Goal: Task Accomplishment & Management: Manage account settings

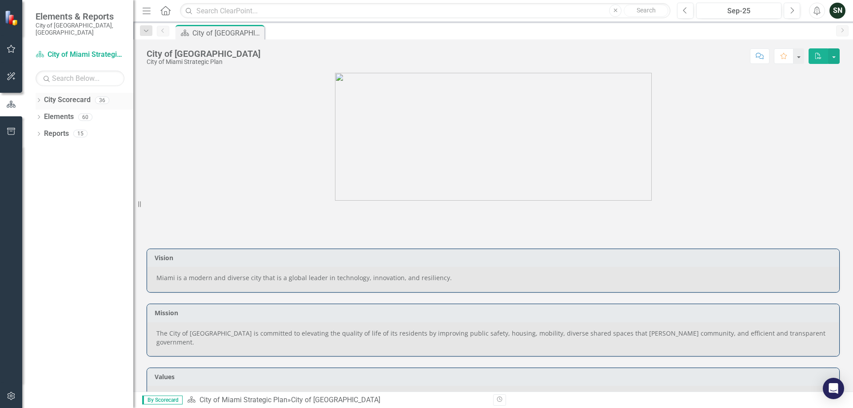
click at [38, 99] on icon "Dropdown" at bounding box center [39, 101] width 6 height 5
click at [44, 131] on icon "Dropdown" at bounding box center [43, 133] width 7 height 5
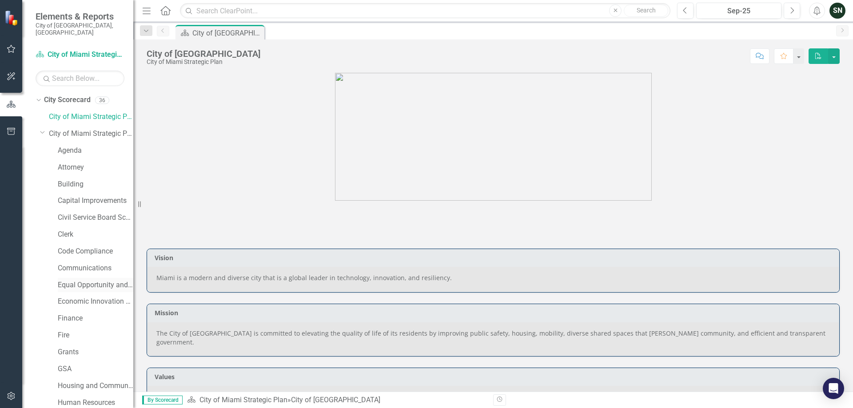
click at [92, 280] on link "Equal Opportunity and Diversity Programs" at bounding box center [96, 285] width 76 height 10
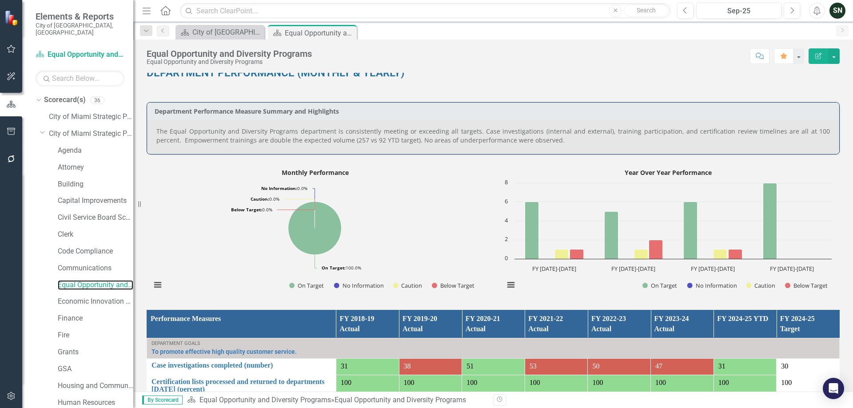
scroll to position [533, 0]
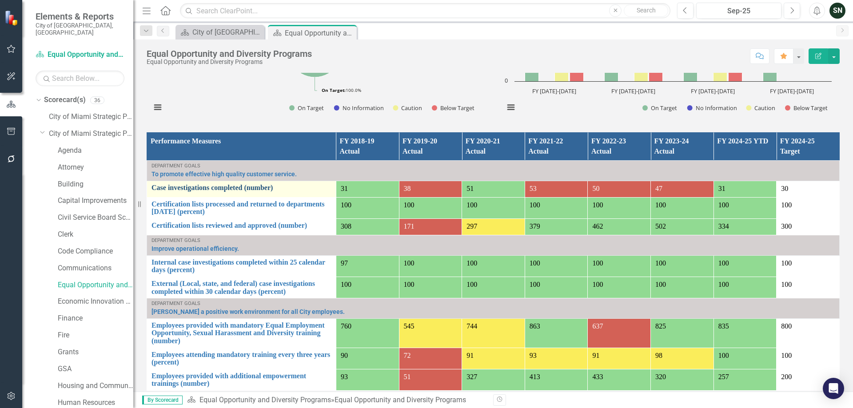
click at [226, 184] on link "Case investigations completed (number)" at bounding box center [241, 188] width 180 height 8
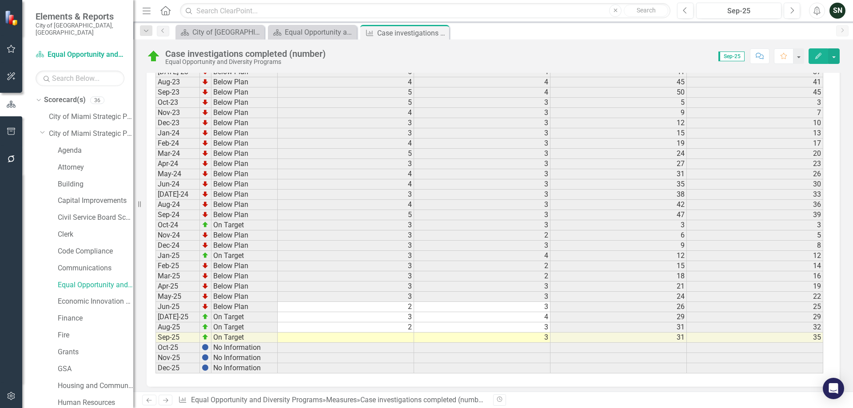
scroll to position [1178, 0]
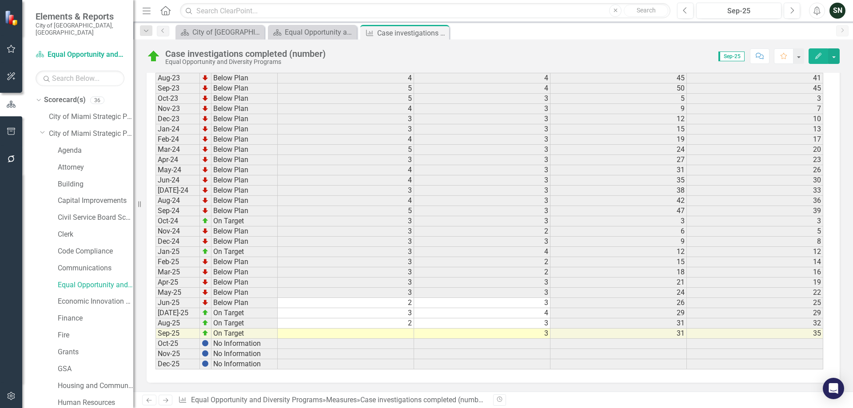
click at [398, 334] on td at bounding box center [346, 334] width 136 height 10
type textarea "4"
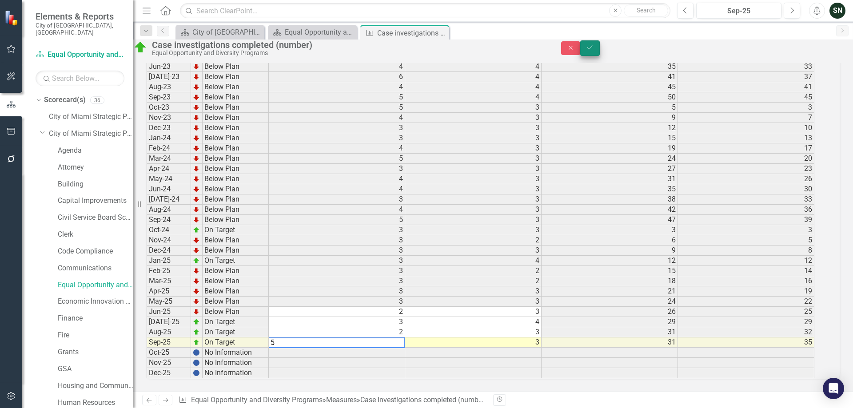
type textarea "5"
click at [594, 51] on icon "Save" at bounding box center [590, 47] width 8 height 6
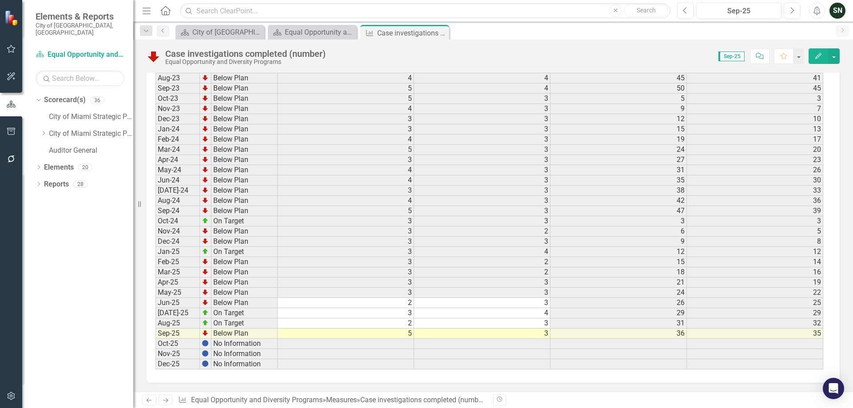
click at [408, 335] on td "5" at bounding box center [346, 334] width 136 height 10
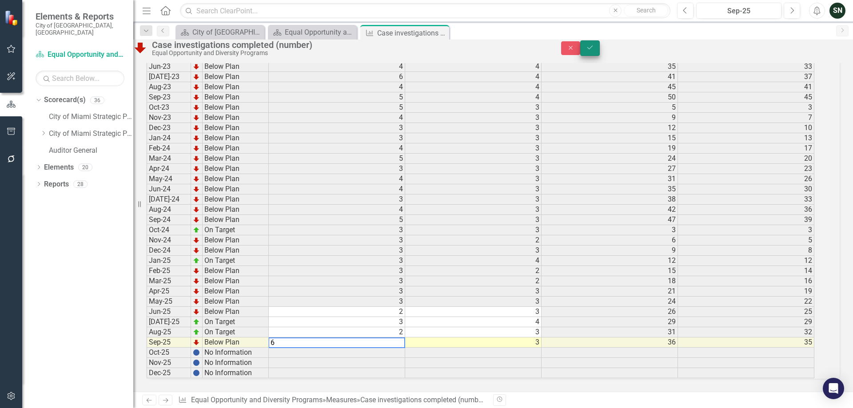
type textarea "6"
click at [594, 51] on icon "Save" at bounding box center [590, 47] width 8 height 6
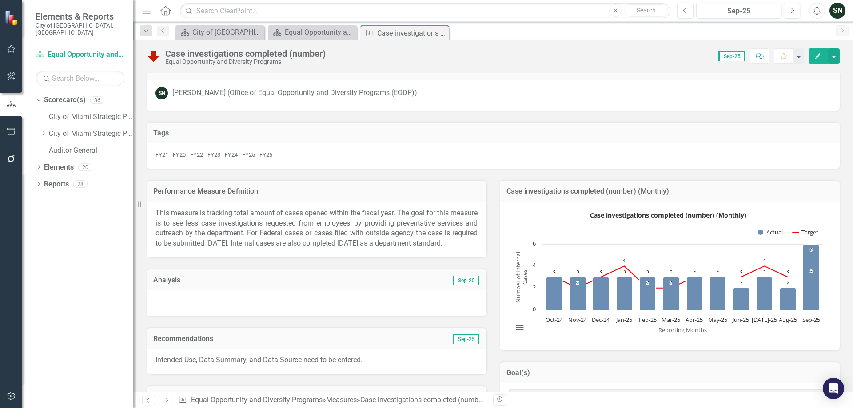
scroll to position [0, 0]
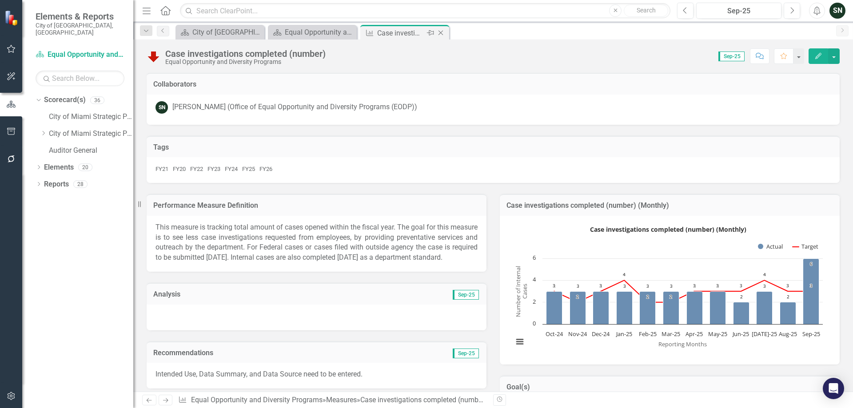
click at [442, 32] on icon at bounding box center [440, 33] width 5 height 5
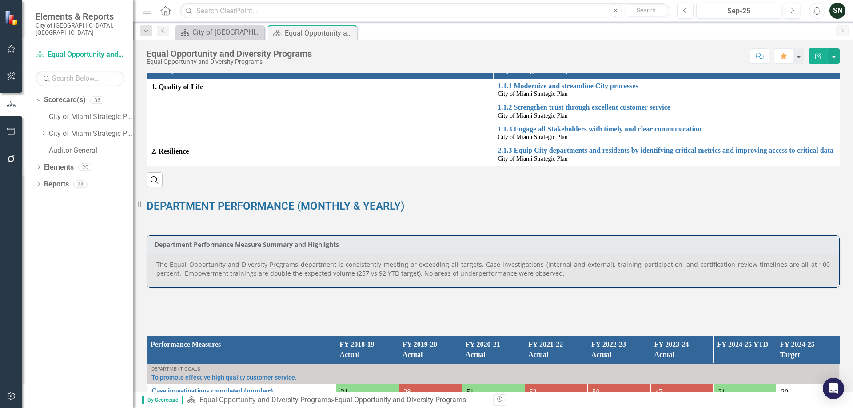
scroll to position [444, 0]
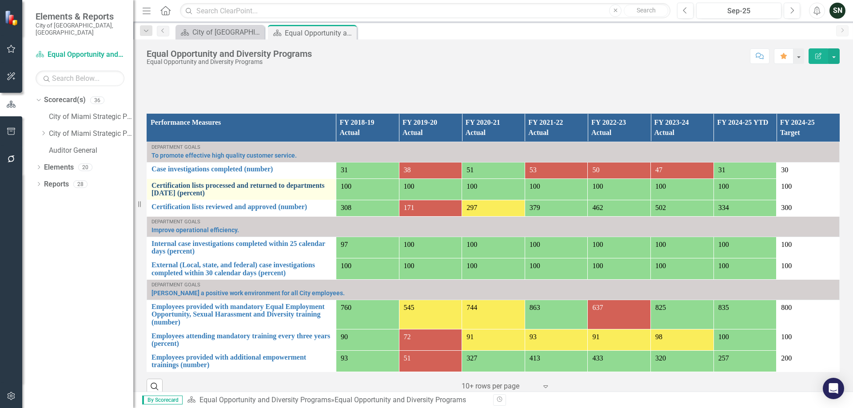
click at [190, 182] on link "Certification lists processed and returned to departments [DATE] (percent)" at bounding box center [241, 190] width 180 height 16
